Goal: Task Accomplishment & Management: Use online tool/utility

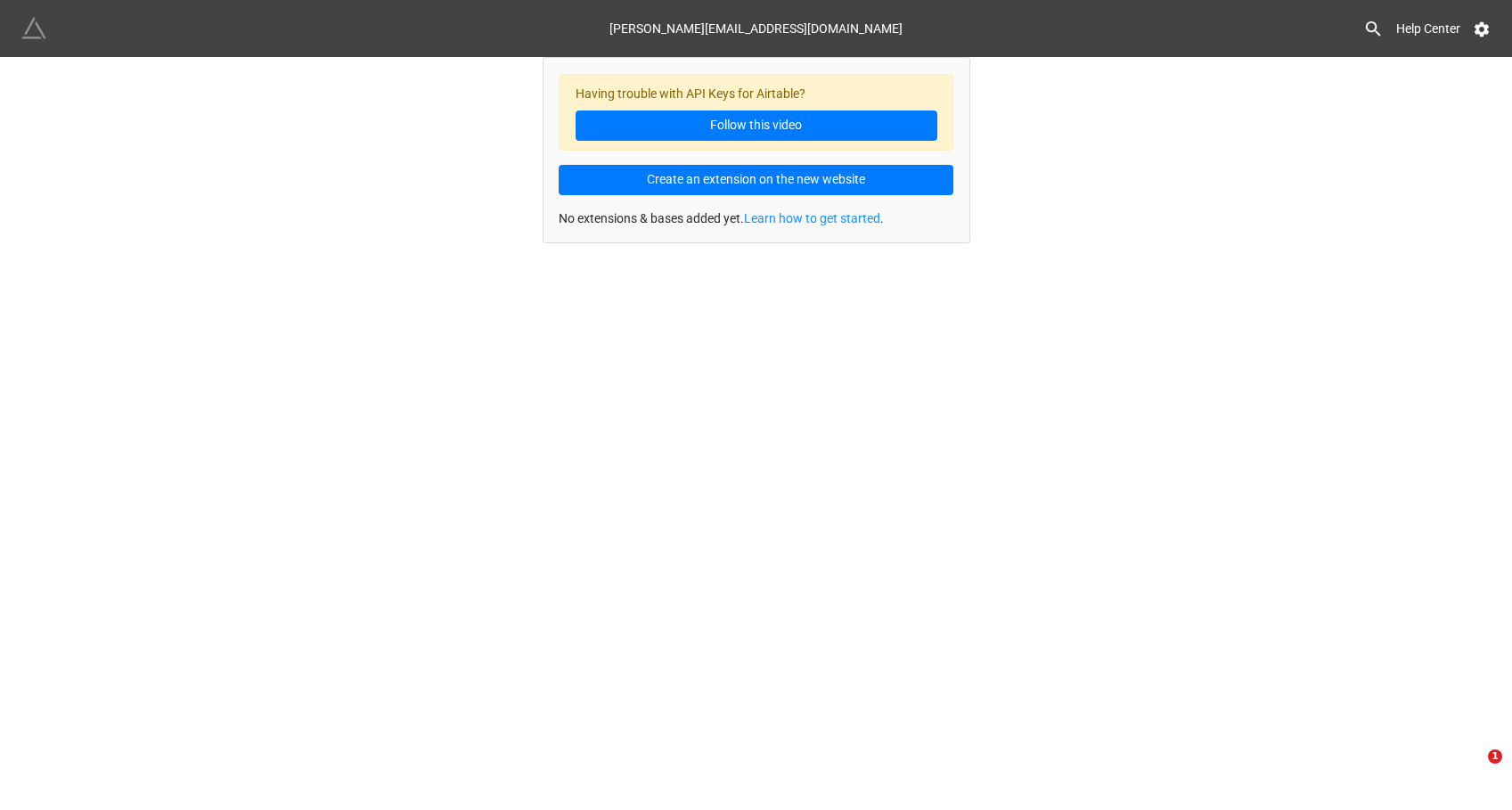
click at [38, 32] on img at bounding box center [33, 28] width 25 height 25
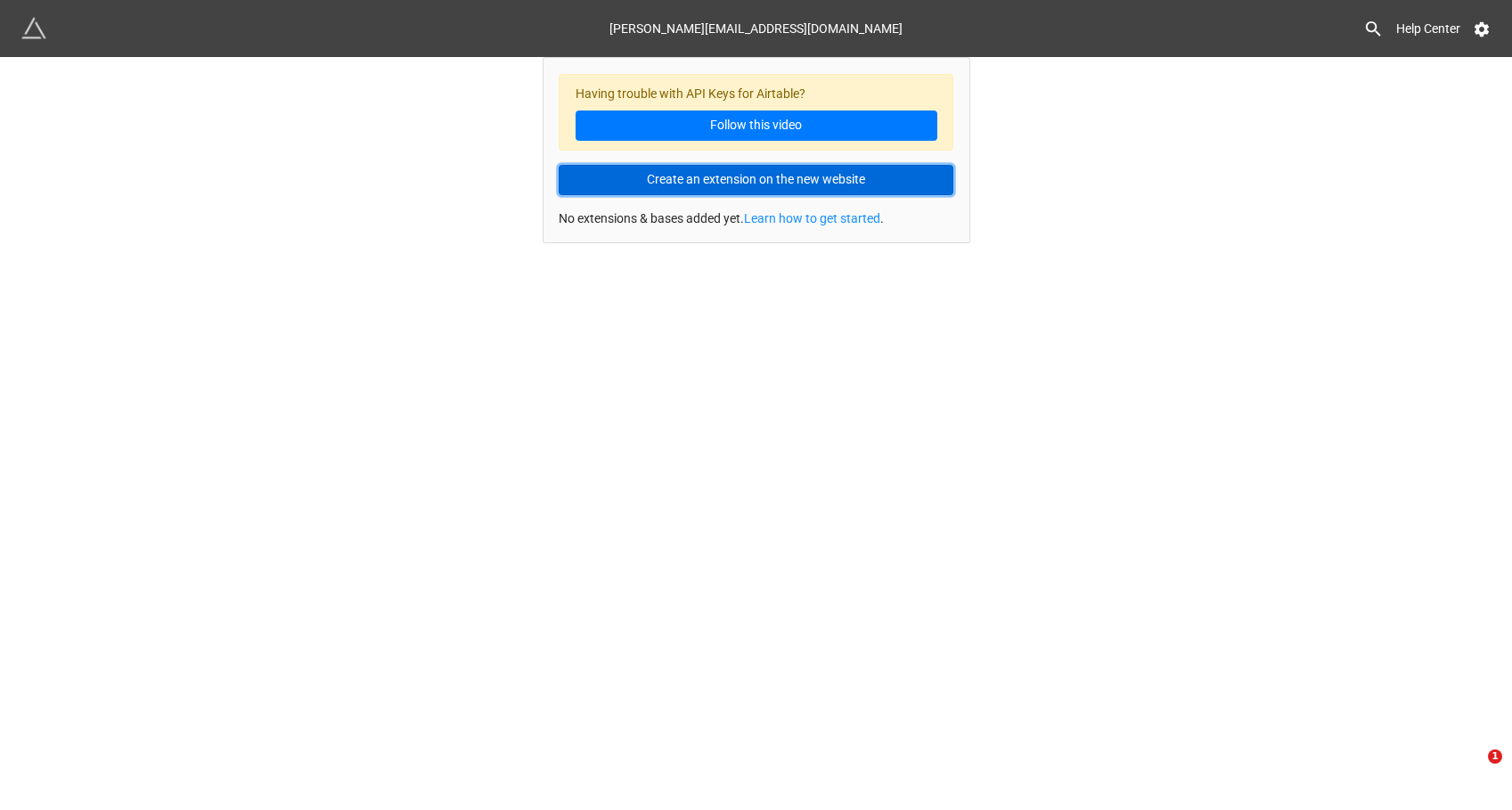
click at [685, 179] on button "Create an extension on the new website" at bounding box center [756, 179] width 394 height 30
click at [828, 188] on button "Create an extension on the new website" at bounding box center [756, 179] width 394 height 30
